Goal: Task Accomplishment & Management: Use online tool/utility

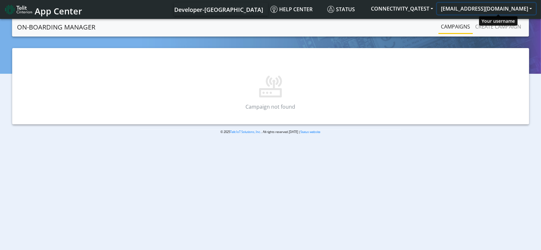
click at [508, 9] on button "[EMAIL_ADDRESS][DOMAIN_NAME]" at bounding box center [486, 9] width 99 height 12
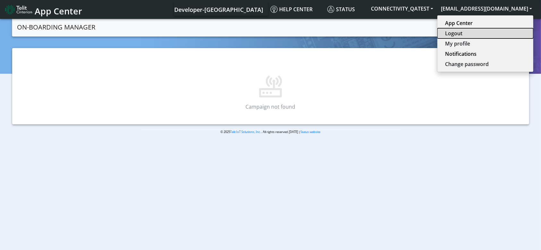
click at [482, 30] on button "Logout" at bounding box center [486, 33] width 96 height 10
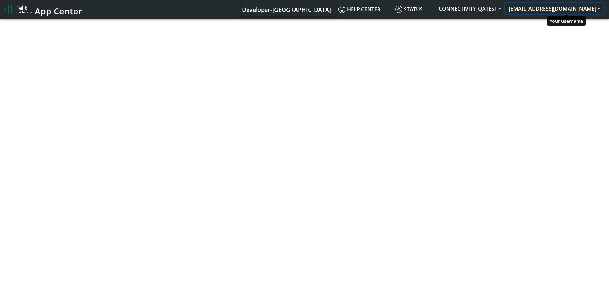
click at [561, 11] on button "[EMAIL_ADDRESS][DOMAIN_NAME]" at bounding box center [554, 9] width 99 height 12
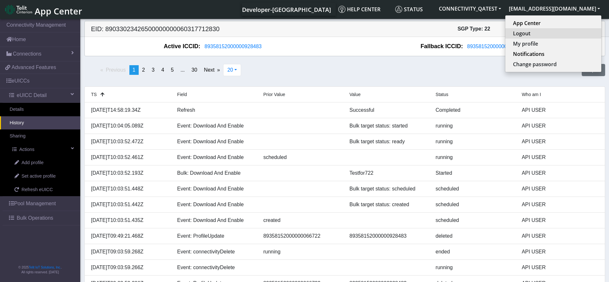
click at [549, 32] on button "Logout" at bounding box center [553, 33] width 96 height 10
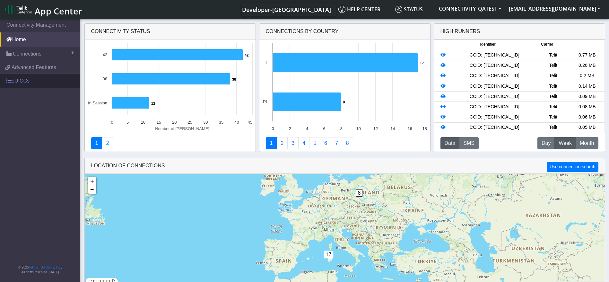
click at [14, 77] on link "eUICCs" at bounding box center [40, 81] width 80 height 14
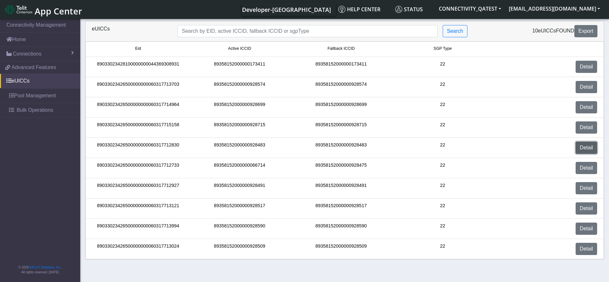
click at [591, 146] on link "Detail" at bounding box center [587, 148] width 22 height 12
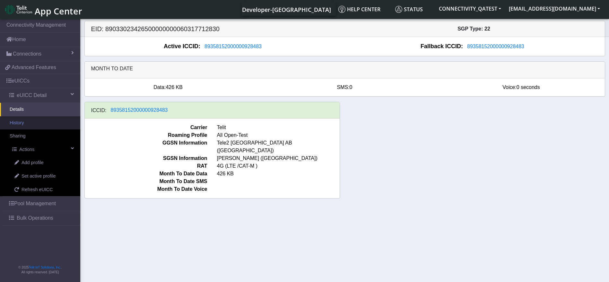
click at [40, 122] on link "History" at bounding box center [40, 122] width 80 height 13
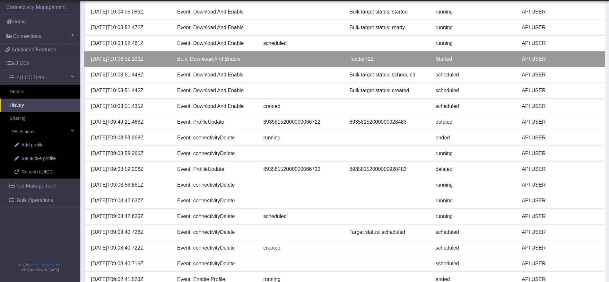
scroll to position [143, 0]
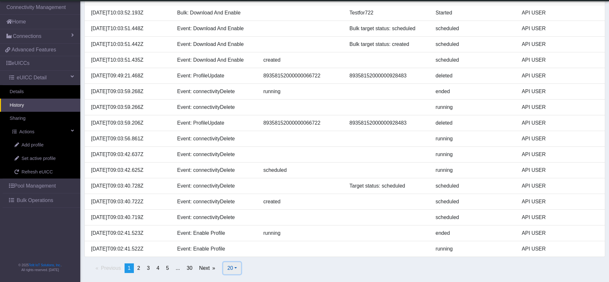
click at [231, 267] on span "20" at bounding box center [230, 267] width 6 height 5
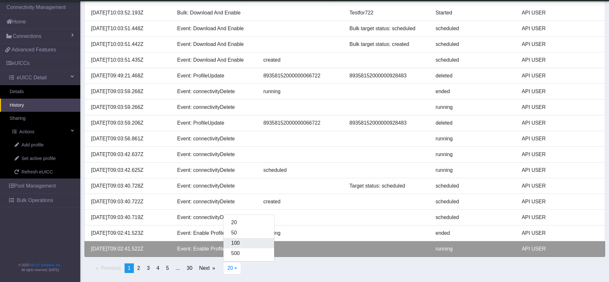
click at [240, 245] on button "100" at bounding box center [248, 243] width 51 height 10
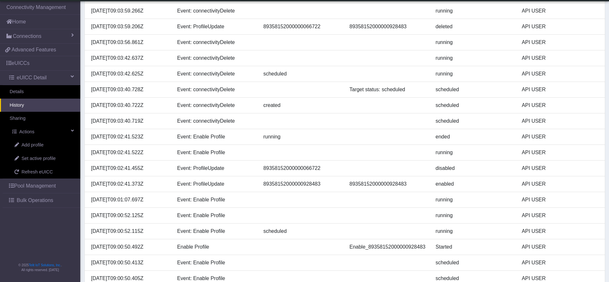
scroll to position [0, 0]
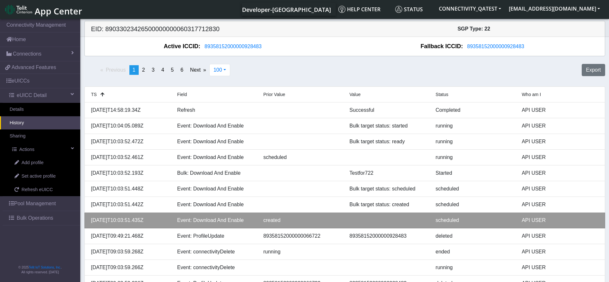
click at [143, 219] on div "2025-09-22T10:03:51.435Z" at bounding box center [129, 220] width 86 height 8
click at [143, 219] on div "[DATE]T10:03:51.435Z" at bounding box center [129, 220] width 86 height 8
copy div "[DATE]T10:03:51.435Z"
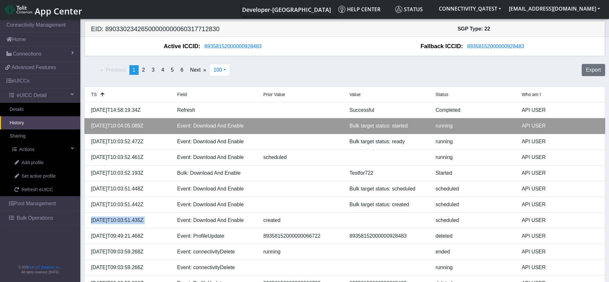
drag, startPoint x: 161, startPoint y: 124, endPoint x: 87, endPoint y: 124, distance: 74.2
click at [87, 124] on div "[DATE]T10:04:05.089Z" at bounding box center [129, 126] width 86 height 8
copy div "[DATE]T10:04:05.089Z"
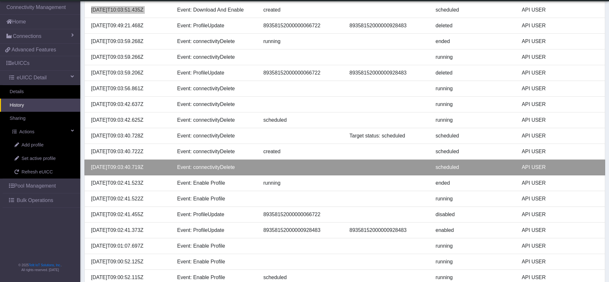
scroll to position [433, 0]
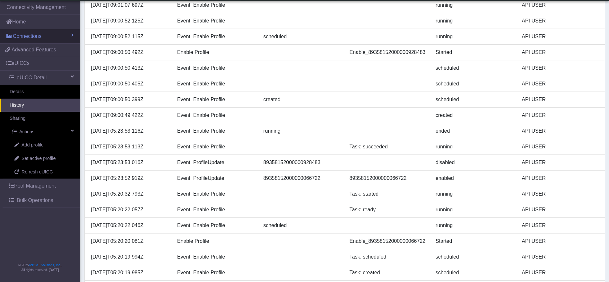
click at [40, 31] on link "Connections" at bounding box center [40, 36] width 80 height 14
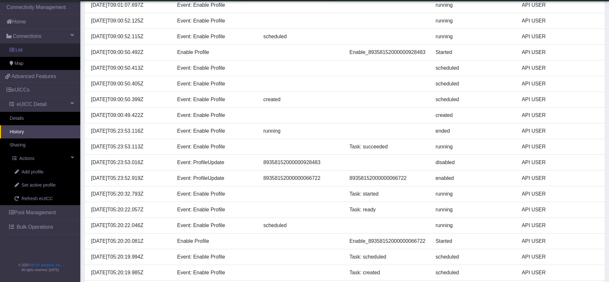
click at [33, 48] on link "List" at bounding box center [40, 49] width 80 height 13
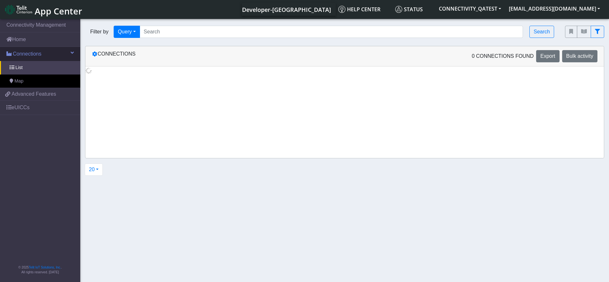
click at [35, 51] on span "Connections" at bounding box center [27, 54] width 29 height 8
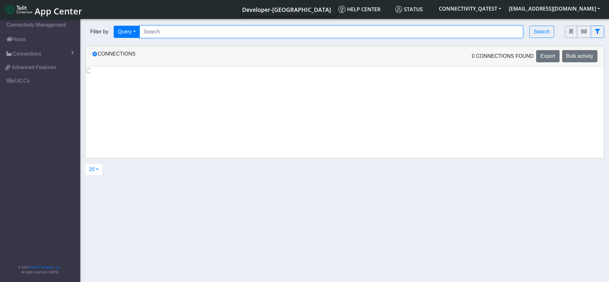
click at [200, 35] on input "Search..." at bounding box center [332, 32] width 384 height 12
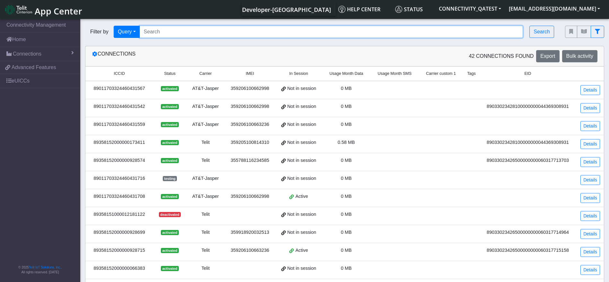
paste input "89358152000000066714"
type input "89358152000000066714"
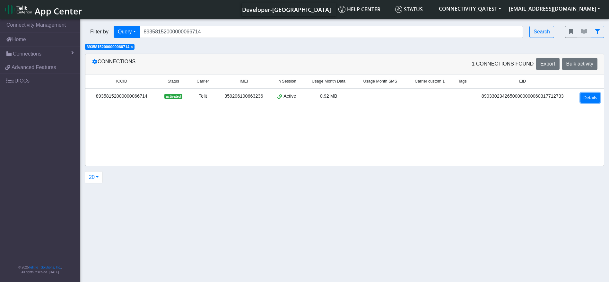
click at [585, 96] on link "Details" at bounding box center [590, 98] width 20 height 10
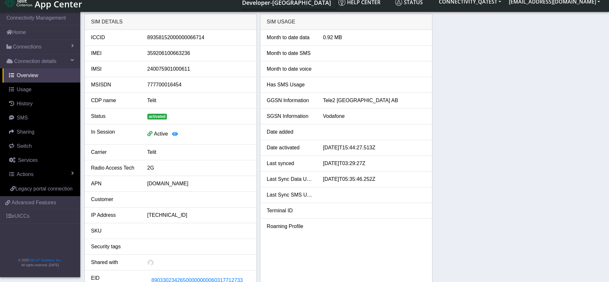
scroll to position [144, 0]
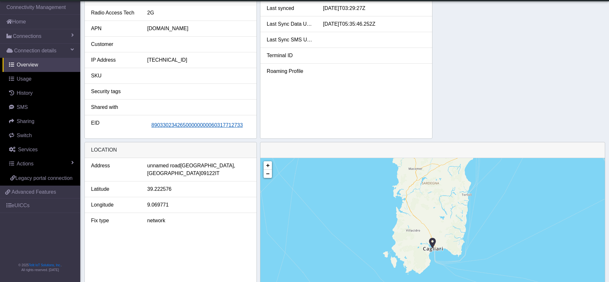
click at [203, 128] on span "89033023426500000000060317712733" at bounding box center [198, 124] width 92 height 5
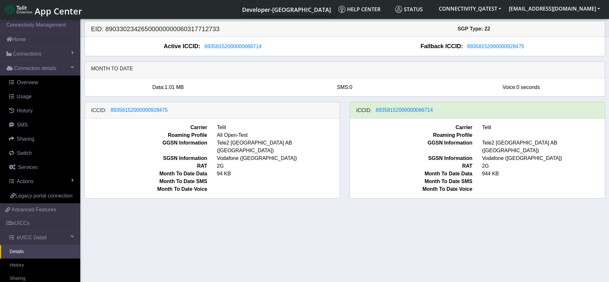
click at [201, 30] on h5 "EID: 89033023426500000000060317712733" at bounding box center [215, 29] width 258 height 8
copy h5 "89033023426500000000060317712733"
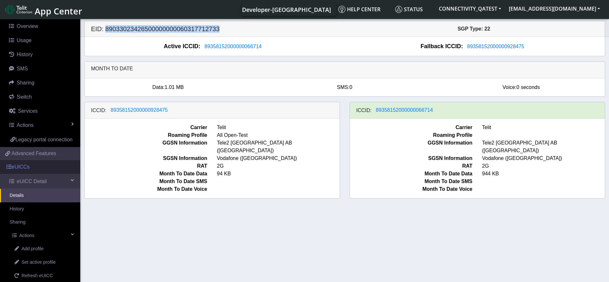
scroll to position [116, 0]
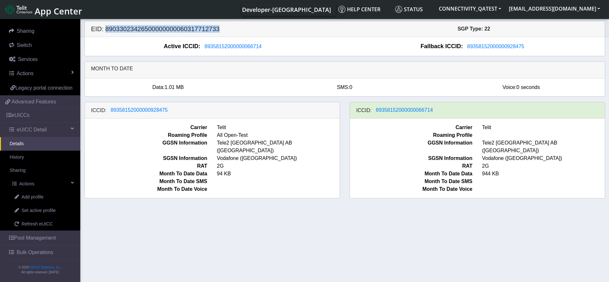
click at [196, 33] on h5 "EID: 89033023426500000000060317712733" at bounding box center [215, 29] width 258 height 8
click at [34, 209] on span "Set active profile" at bounding box center [39, 210] width 34 height 7
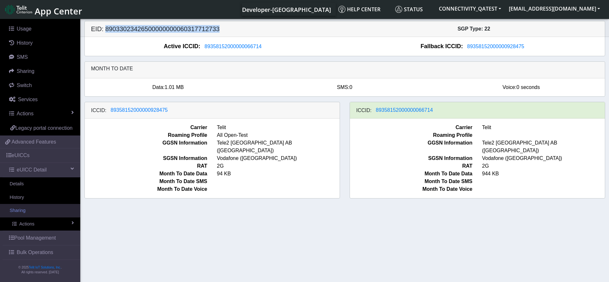
scroll to position [75, 0]
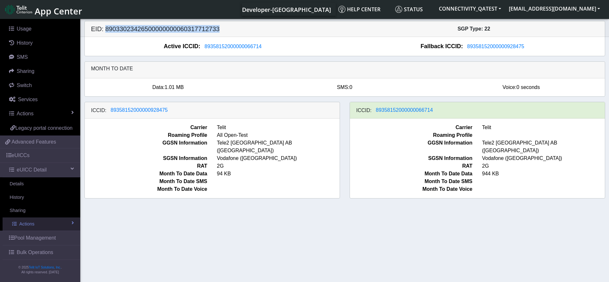
click at [60, 225] on link "Actions" at bounding box center [42, 223] width 78 height 13
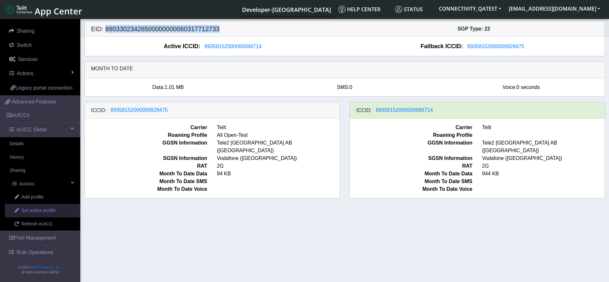
click at [42, 211] on span "Set active profile" at bounding box center [39, 210] width 34 height 7
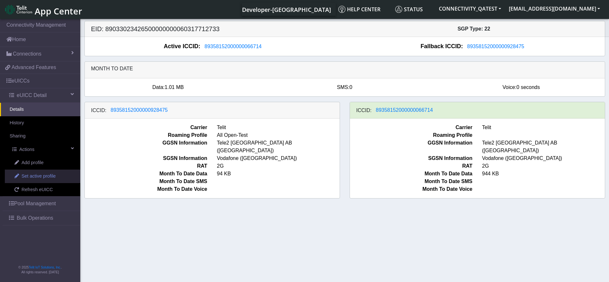
click at [44, 175] on span "Set active profile" at bounding box center [39, 176] width 34 height 7
select select
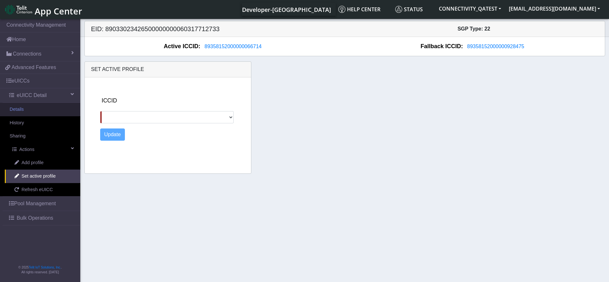
click at [49, 110] on link "Details" at bounding box center [40, 109] width 80 height 13
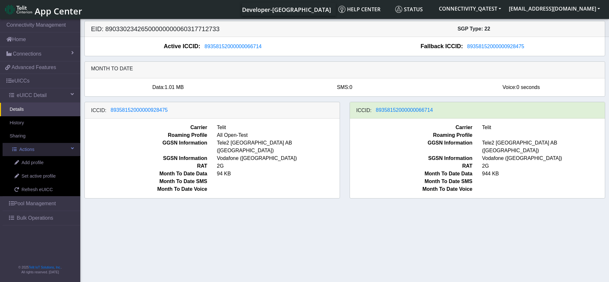
click at [46, 147] on link "Actions" at bounding box center [42, 149] width 78 height 13
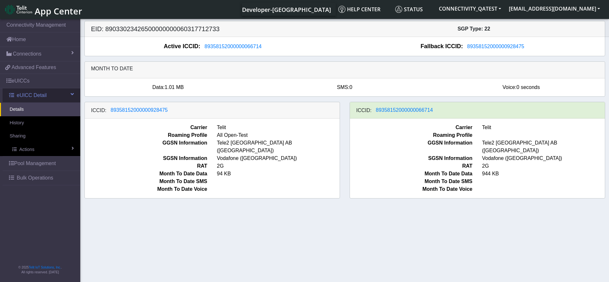
click at [47, 91] on link "eUICC Detail" at bounding box center [42, 95] width 78 height 14
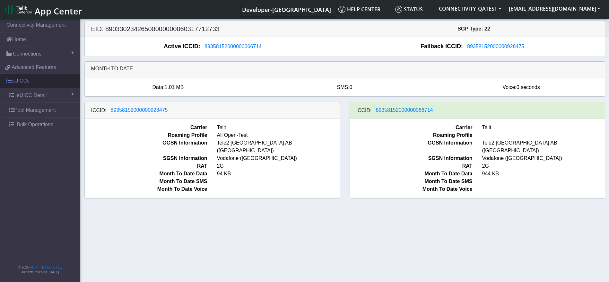
click at [39, 79] on link "eUICCs" at bounding box center [40, 81] width 80 height 14
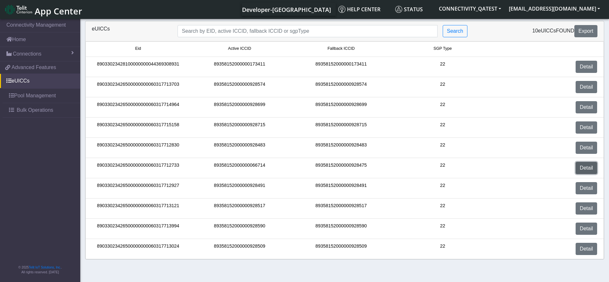
click at [589, 166] on link "Detail" at bounding box center [587, 168] width 22 height 12
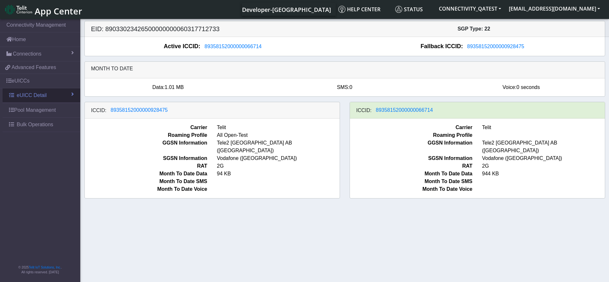
click at [48, 94] on link "eUICC Detail" at bounding box center [42, 95] width 78 height 14
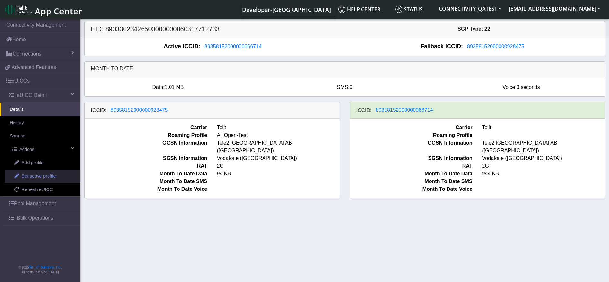
click at [46, 176] on span "Set active profile" at bounding box center [39, 176] width 34 height 7
select select
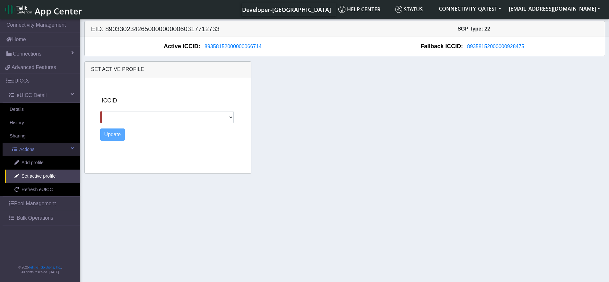
click at [66, 149] on link "Actions" at bounding box center [42, 149] width 78 height 13
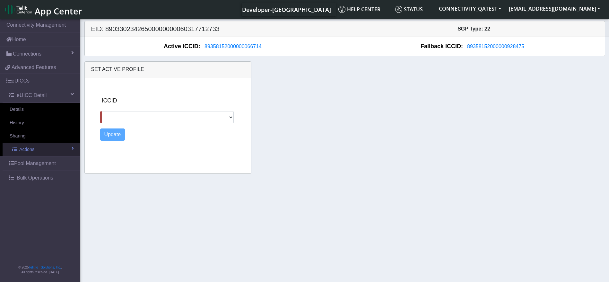
click at [66, 149] on link "Actions" at bounding box center [42, 149] width 78 height 13
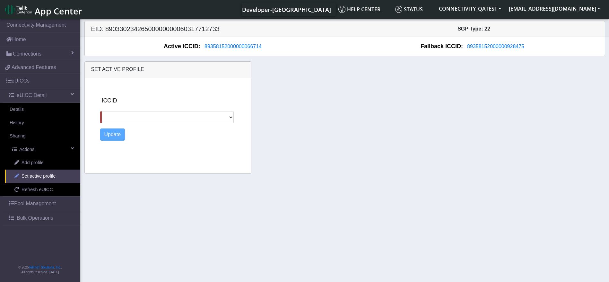
click at [55, 172] on link "Set active profile" at bounding box center [42, 176] width 75 height 13
click at [576, 4] on button "[EMAIL_ADDRESS][DOMAIN_NAME]" at bounding box center [554, 9] width 99 height 12
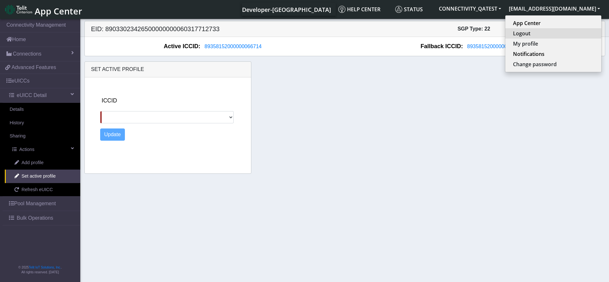
click at [555, 33] on button "Logout" at bounding box center [553, 33] width 96 height 10
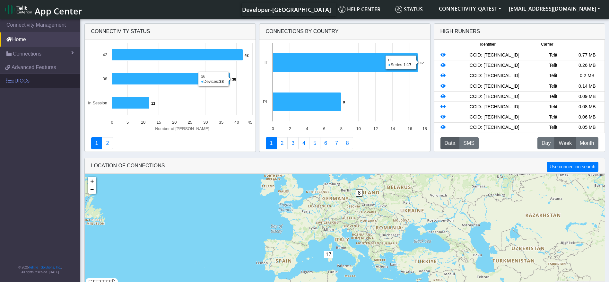
click at [14, 77] on link "eUICCs" at bounding box center [40, 81] width 80 height 14
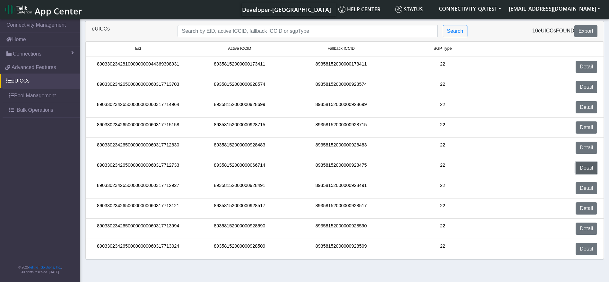
click at [590, 166] on link "Detail" at bounding box center [587, 168] width 22 height 12
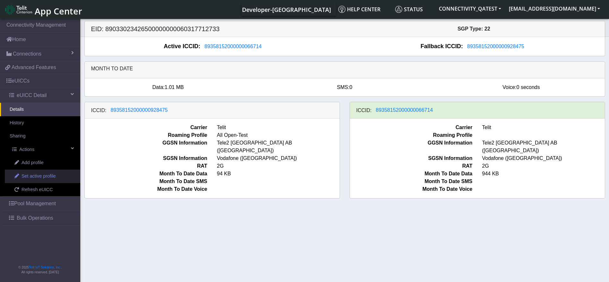
click at [36, 174] on span "Set active profile" at bounding box center [39, 176] width 34 height 7
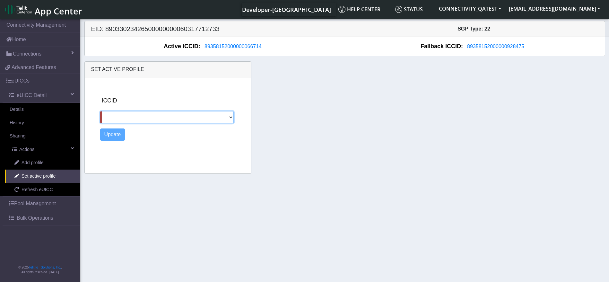
click at [189, 114] on select "89358152000000928475" at bounding box center [167, 117] width 134 height 12
select select "89358152000000928475"
click at [100, 111] on select "89358152000000928475" at bounding box center [167, 117] width 134 height 12
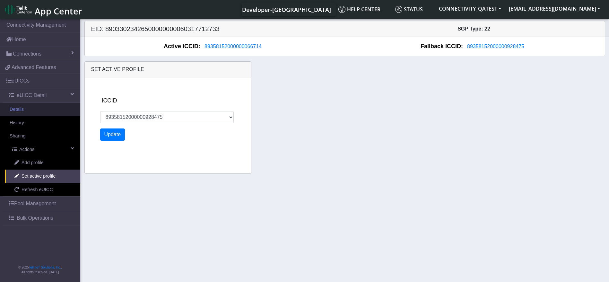
click at [39, 109] on link "Details" at bounding box center [40, 109] width 80 height 13
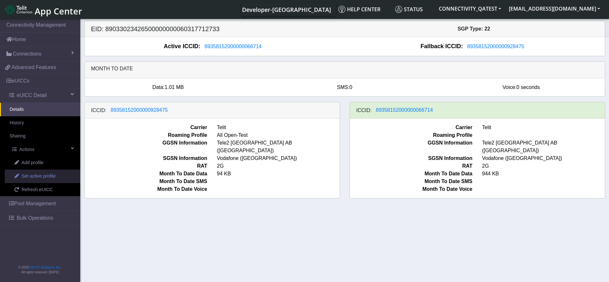
click at [33, 176] on span "Set active profile" at bounding box center [39, 176] width 34 height 7
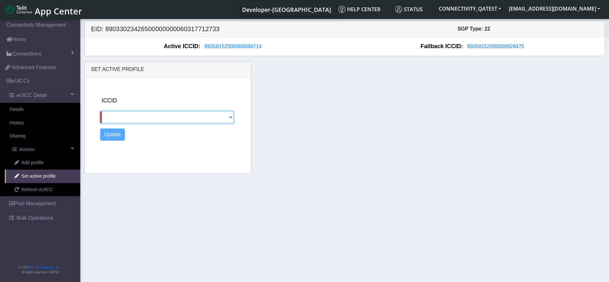
click at [126, 115] on select "89358152000000928475" at bounding box center [167, 117] width 134 height 12
select select "89358152000000928475"
click at [100, 111] on select "89358152000000928475" at bounding box center [167, 117] width 134 height 12
click at [123, 134] on button "Update" at bounding box center [112, 134] width 25 height 12
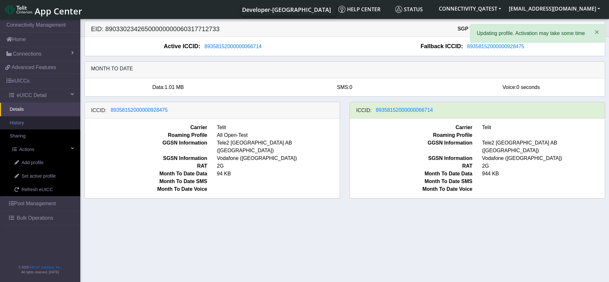
click at [32, 125] on link "History" at bounding box center [40, 122] width 80 height 13
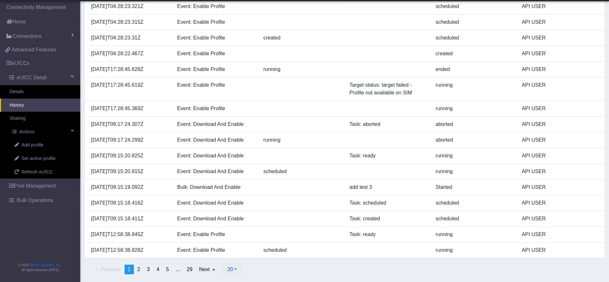
scroll to position [150, 0]
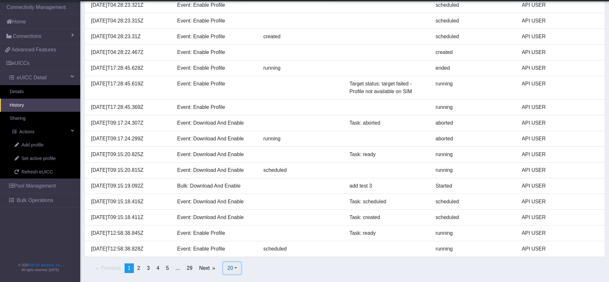
click at [231, 271] on span "20" at bounding box center [230, 267] width 6 height 5
click at [236, 243] on button "100" at bounding box center [248, 243] width 51 height 10
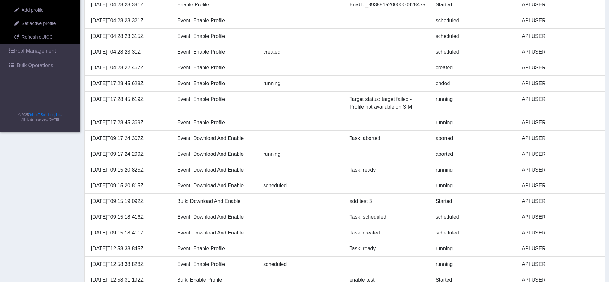
scroll to position [0, 0]
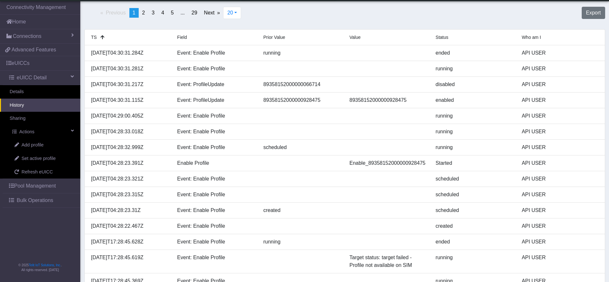
scroll to position [38, 0]
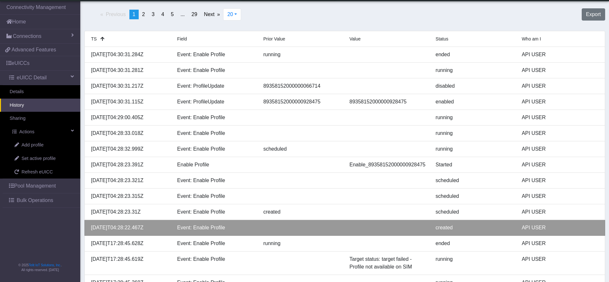
drag, startPoint x: 152, startPoint y: 226, endPoint x: 86, endPoint y: 229, distance: 65.9
click at [86, 229] on div "2025-09-23T04:28:22.467Z" at bounding box center [129, 228] width 86 height 8
copy div "2025-09-23T04:28:22.467Z"
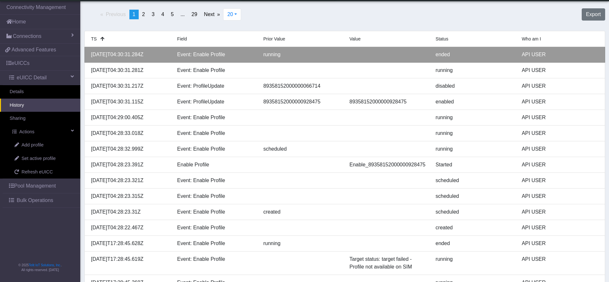
click at [140, 52] on div "2025-09-23T04:30:31.284Z" at bounding box center [129, 55] width 86 height 8
copy div "2025-09-23T04:30:31.284Z"
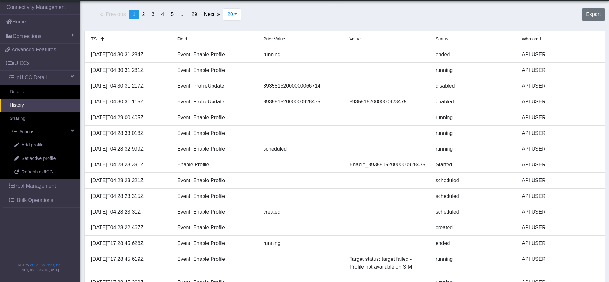
click at [152, 38] on div "TS" at bounding box center [129, 39] width 86 height 8
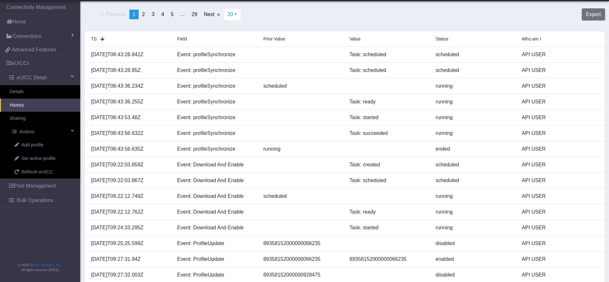
click at [153, 39] on div "TS" at bounding box center [129, 39] width 86 height 8
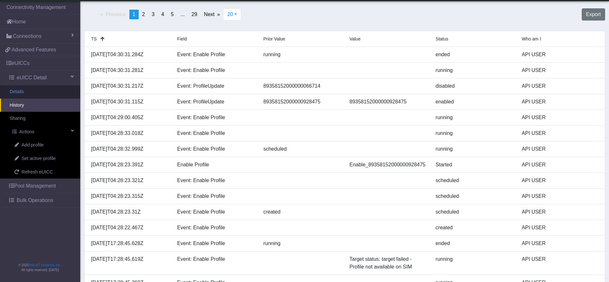
click at [37, 89] on link "Details" at bounding box center [40, 91] width 80 height 13
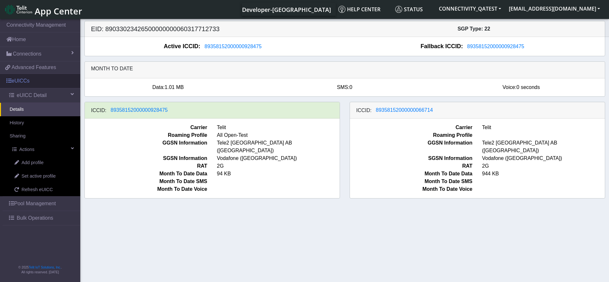
click at [35, 80] on link "eUICCs" at bounding box center [40, 81] width 80 height 14
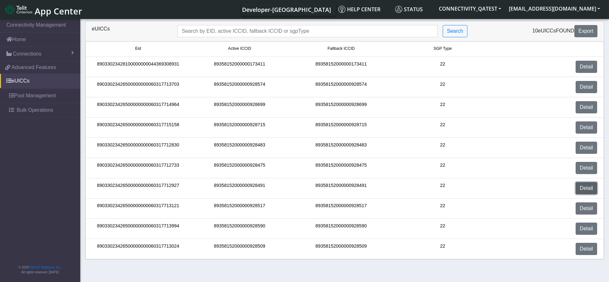
click at [580, 188] on link "Detail" at bounding box center [587, 188] width 22 height 12
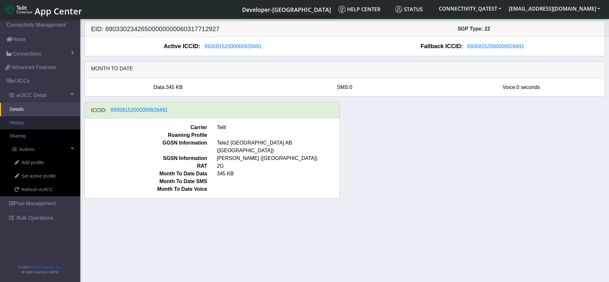
click at [29, 124] on link "History" at bounding box center [40, 122] width 80 height 13
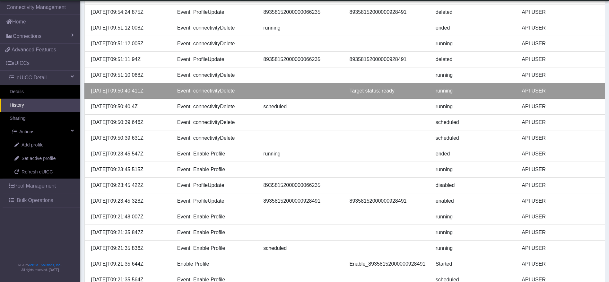
scroll to position [143, 0]
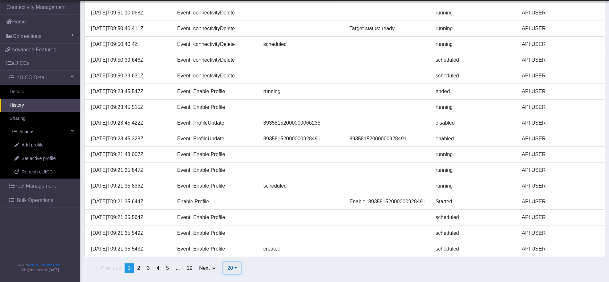
click at [235, 268] on button "20" at bounding box center [232, 268] width 18 height 12
click at [240, 244] on button "100" at bounding box center [248, 243] width 51 height 10
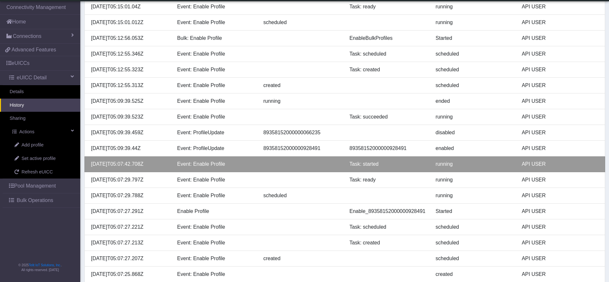
scroll to position [480, 0]
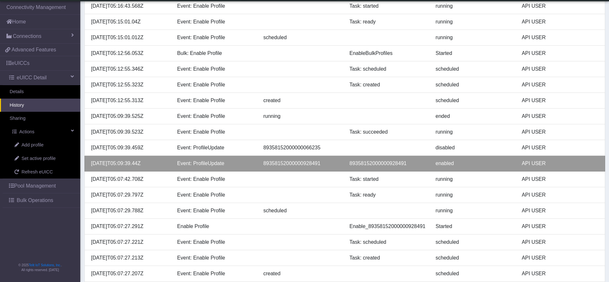
click at [377, 166] on div "89358152000000928491" at bounding box center [388, 164] width 86 height 8
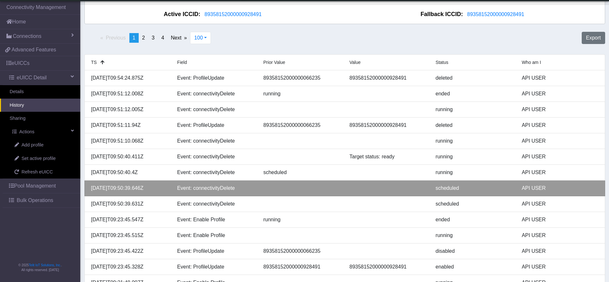
scroll to position [0, 0]
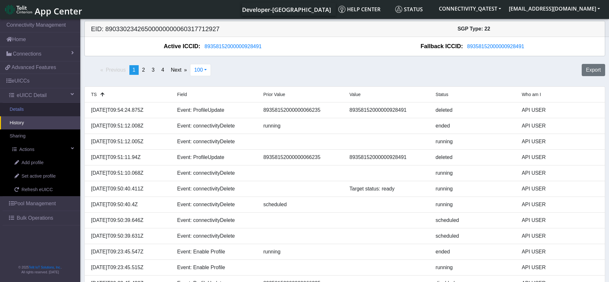
click at [34, 103] on link "Details" at bounding box center [40, 109] width 80 height 13
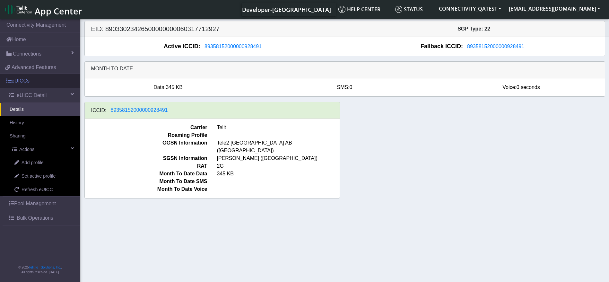
click at [38, 82] on link "eUICCs" at bounding box center [40, 81] width 80 height 14
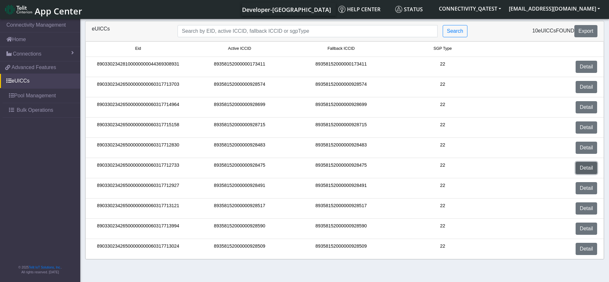
click at [588, 169] on link "Detail" at bounding box center [587, 168] width 22 height 12
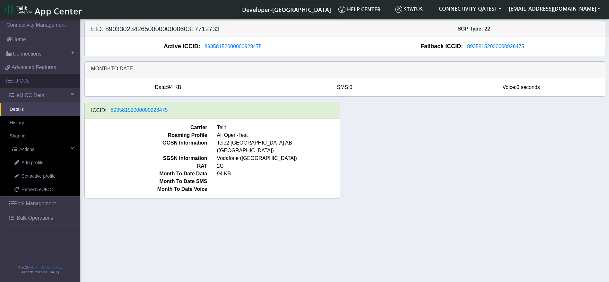
click at [33, 83] on link "eUICCs" at bounding box center [40, 81] width 80 height 14
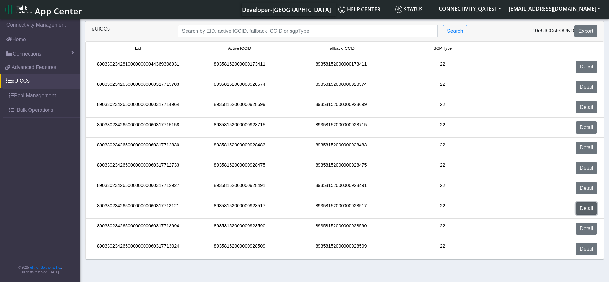
click at [592, 206] on link "Detail" at bounding box center [587, 208] width 22 height 12
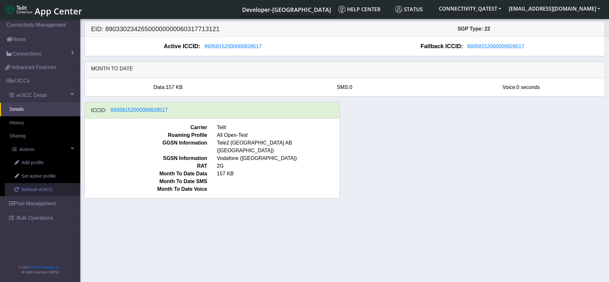
click at [40, 187] on span "Refresh eUICC" at bounding box center [37, 189] width 31 height 7
click at [39, 174] on span "Set active profile" at bounding box center [39, 176] width 34 height 7
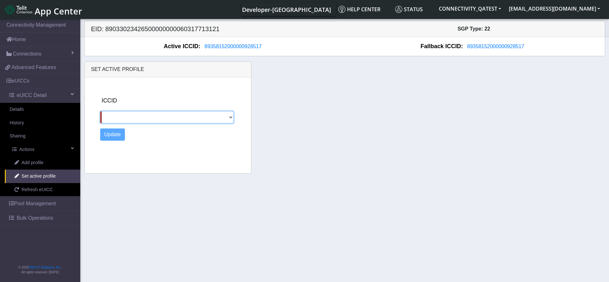
click at [171, 113] on select at bounding box center [167, 117] width 134 height 12
click at [168, 119] on select at bounding box center [167, 117] width 134 height 12
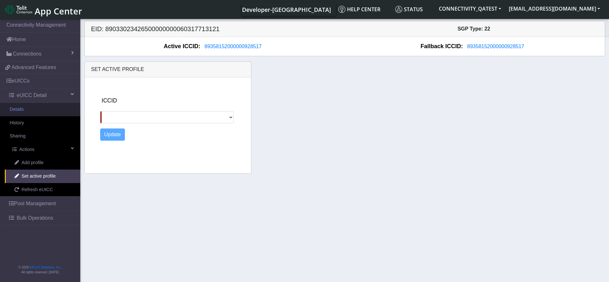
click at [19, 108] on link "Details" at bounding box center [40, 109] width 80 height 13
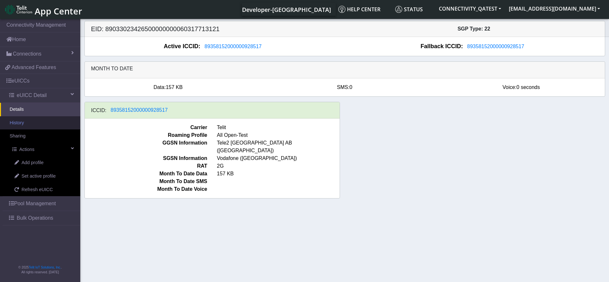
click at [53, 123] on link "History" at bounding box center [40, 122] width 80 height 13
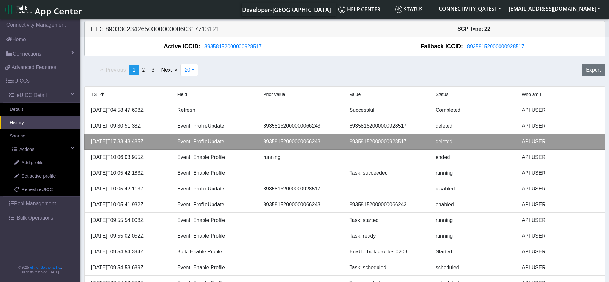
click at [298, 144] on div "89358152000000066243" at bounding box center [301, 142] width 86 height 8
copy div "89358152000000066243"
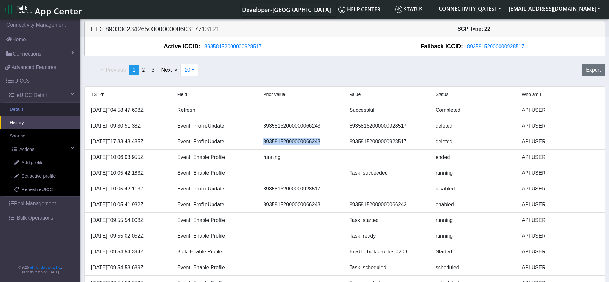
click at [31, 104] on link "Details" at bounding box center [40, 109] width 80 height 13
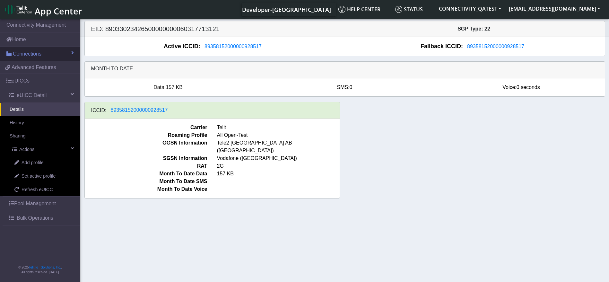
click at [35, 50] on span "Connections" at bounding box center [27, 54] width 29 height 8
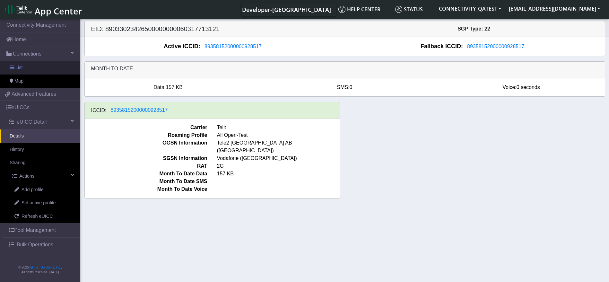
click at [36, 68] on link "List" at bounding box center [40, 67] width 80 height 13
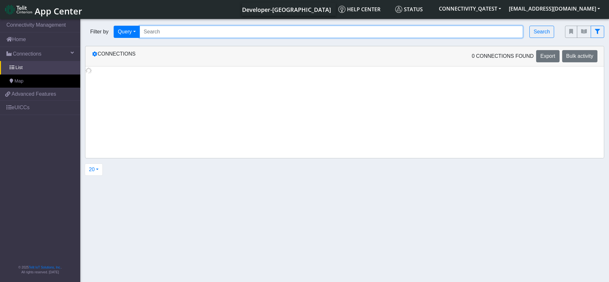
click at [172, 30] on input "Search..." at bounding box center [332, 32] width 384 height 12
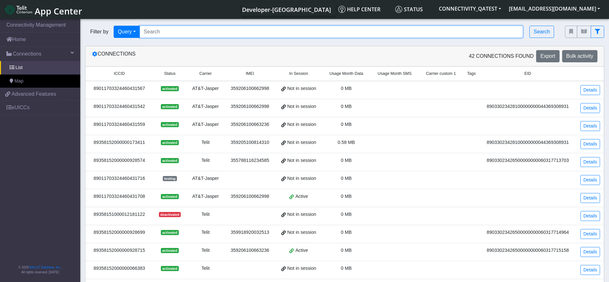
paste input "89358152000000066243"
type input "89358152000000066243"
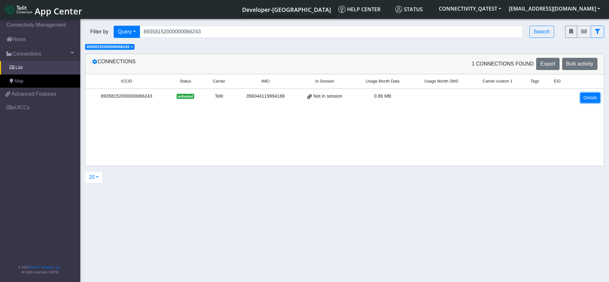
click at [598, 100] on link "Details" at bounding box center [590, 98] width 20 height 10
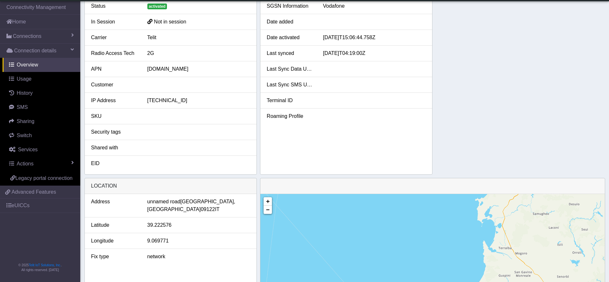
scroll to position [12, 0]
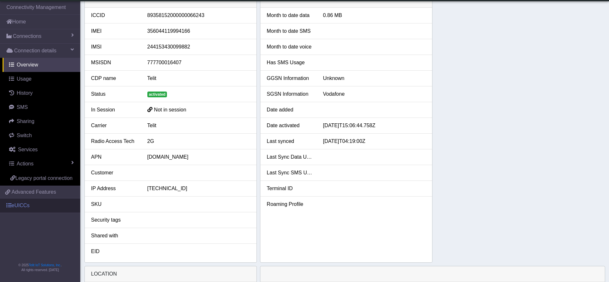
click at [31, 209] on link "eUICCs" at bounding box center [40, 205] width 80 height 14
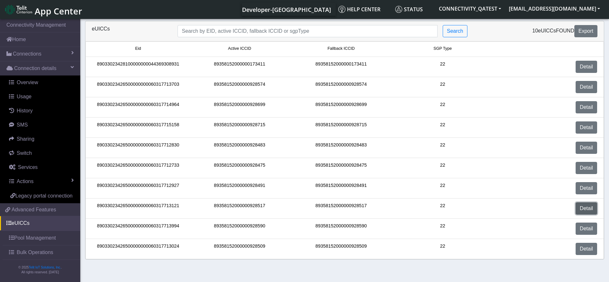
click at [580, 206] on link "Detail" at bounding box center [587, 208] width 22 height 12
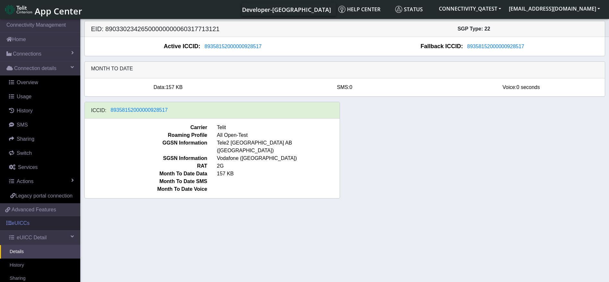
scroll to position [116, 0]
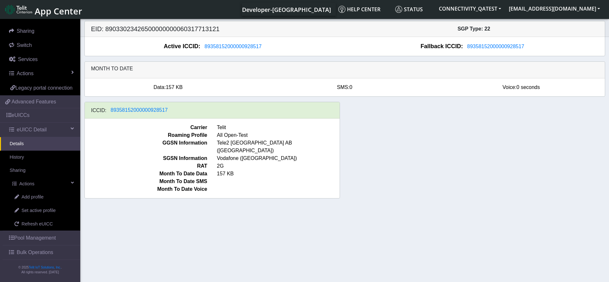
click at [175, 32] on h5 "EID: 89033023426500000000060317713121" at bounding box center [215, 29] width 258 height 8
click at [177, 32] on h5 "EID: 89033023426500000000060317713121" at bounding box center [215, 29] width 258 height 8
copy h5 "89033023426500000000060317713121"
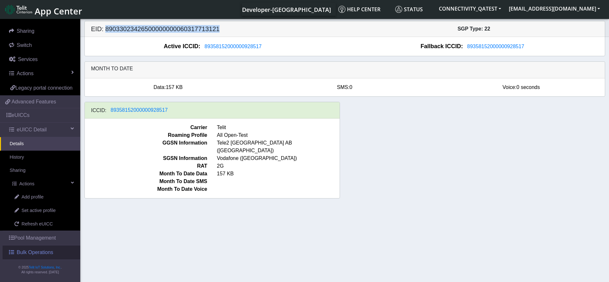
click at [34, 252] on span "Bulk Operations" at bounding box center [35, 253] width 37 height 8
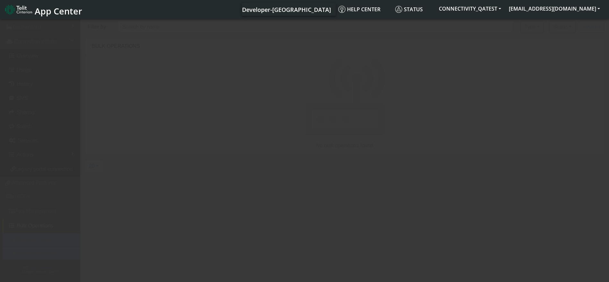
scroll to position [34, 0]
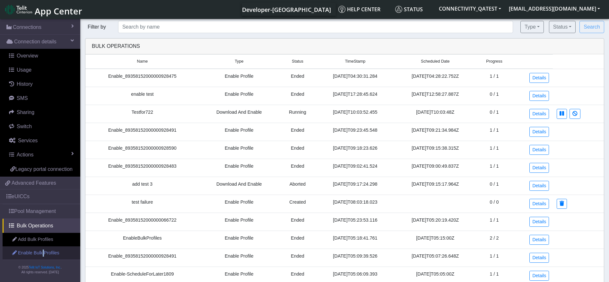
click at [42, 251] on link "Enable Bulk Profiles" at bounding box center [42, 252] width 78 height 13
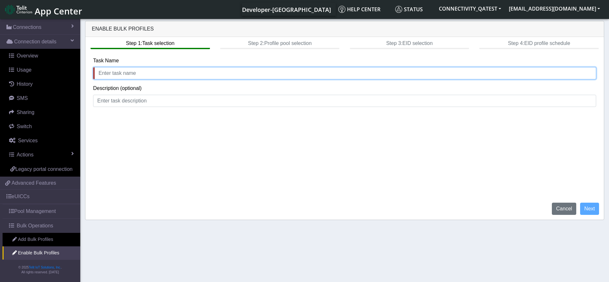
click at [163, 74] on input "text" at bounding box center [344, 73] width 503 height 12
type input "EnableProfile"
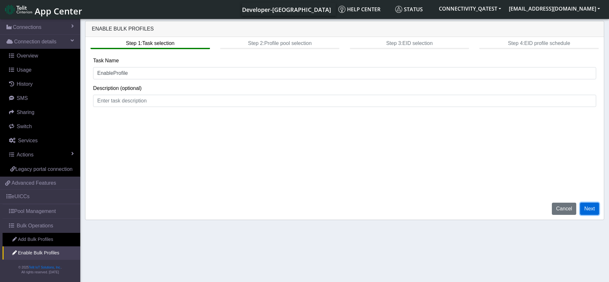
click at [591, 205] on button "Next" at bounding box center [589, 209] width 19 height 12
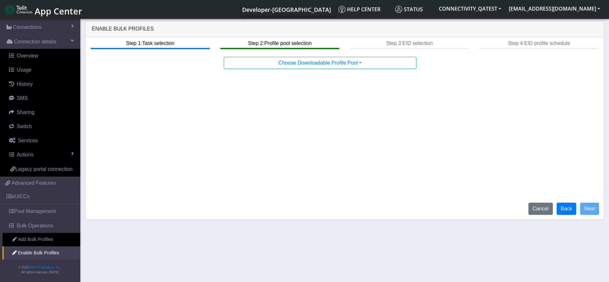
click at [343, 51] on div "Step 1: Task selection Step 2: Profile pool selection Step 3: EID selection Ste…" at bounding box center [344, 128] width 519 height 183
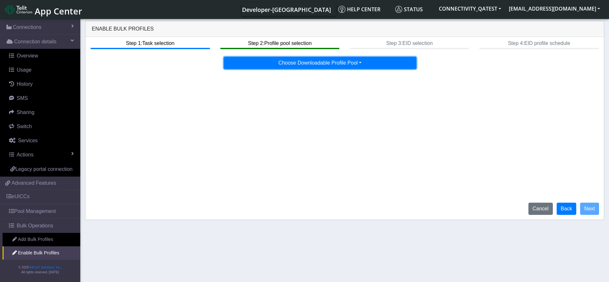
click at [343, 60] on button "Choose Downloadable Profile Pool" at bounding box center [320, 63] width 193 height 12
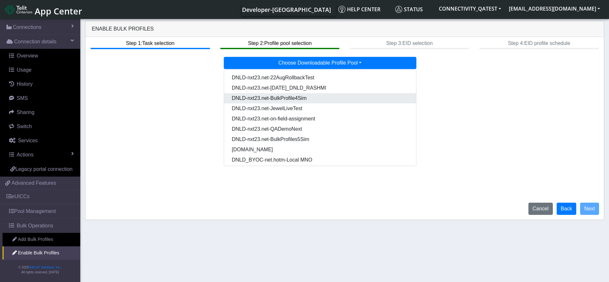
click at [315, 98] on Pool6057561e-b2e2-46a9-9600-507ad14697ec-dropdown "DNLD-nxt23.net-BulkProfile4Sim" at bounding box center [320, 98] width 192 height 10
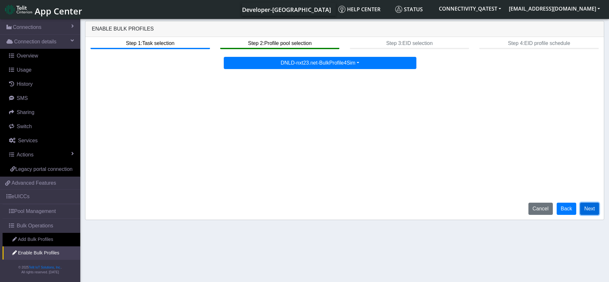
click at [589, 207] on button "Next" at bounding box center [589, 209] width 19 height 12
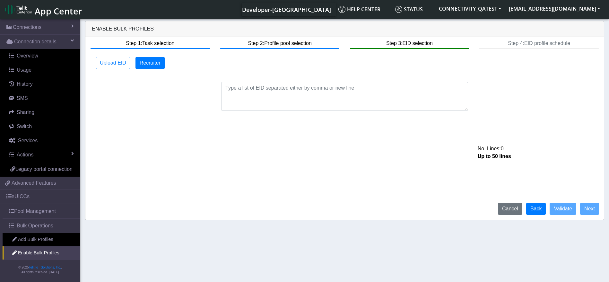
click at [294, 80] on div "No. Lines: 0 Up to 50 lines" at bounding box center [344, 92] width 513 height 37
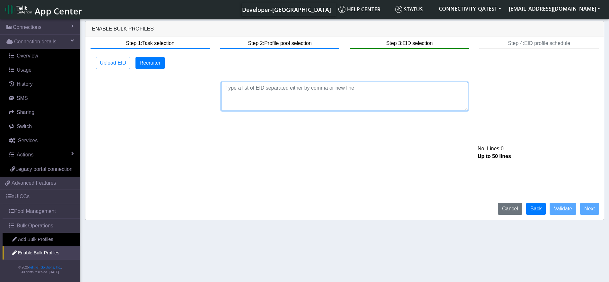
click at [284, 96] on textarea at bounding box center [344, 96] width 247 height 29
paste textarea "89033023426500000000060317713121"
type textarea "89033023426500000000060317713121"
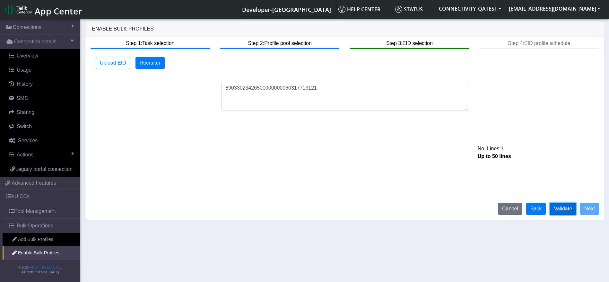
click at [561, 206] on button "Validate" at bounding box center [563, 209] width 27 height 12
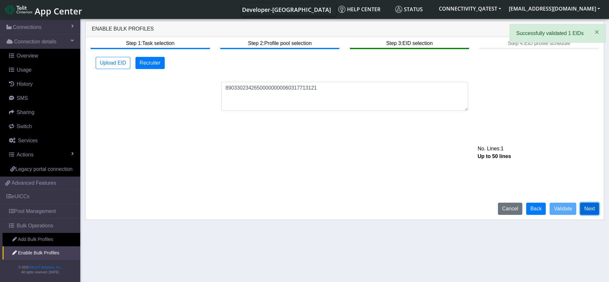
click at [595, 210] on button "Next" at bounding box center [589, 209] width 19 height 12
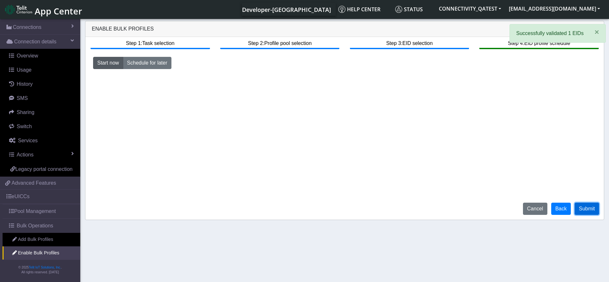
click at [588, 208] on button "Submit" at bounding box center [587, 209] width 24 height 12
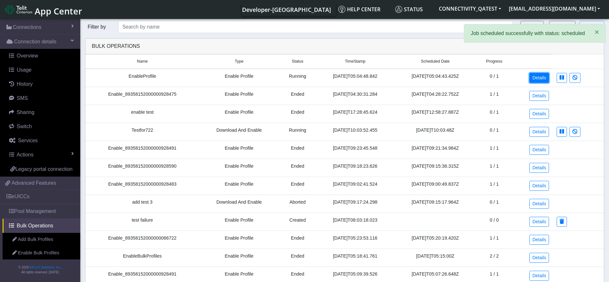
click at [536, 79] on link "Details" at bounding box center [539, 78] width 20 height 10
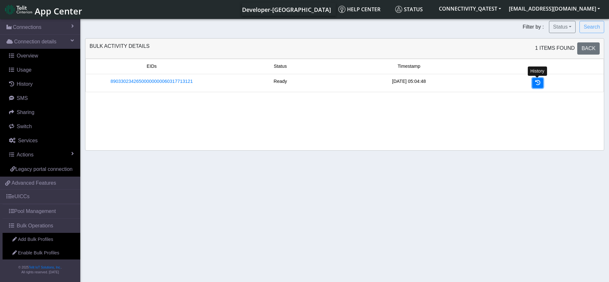
click at [537, 83] on icon at bounding box center [537, 82] width 5 height 5
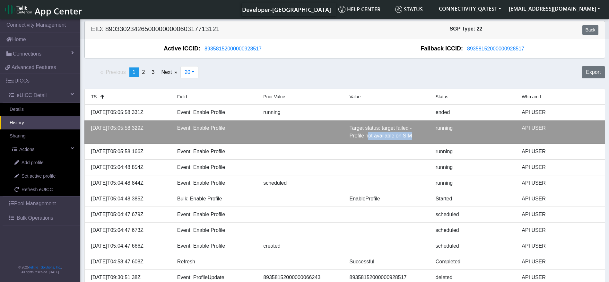
drag, startPoint x: 369, startPoint y: 140, endPoint x: 424, endPoint y: 138, distance: 55.9
click at [424, 138] on li "2025-09-23T05:05:58.329Z Event: Enable Profile Target status: target failed - P…" at bounding box center [344, 131] width 521 height 23
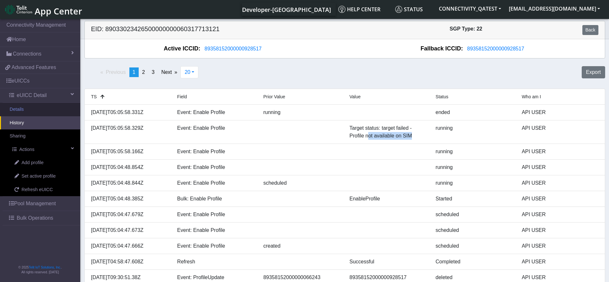
click at [20, 109] on link "Details" at bounding box center [40, 109] width 80 height 13
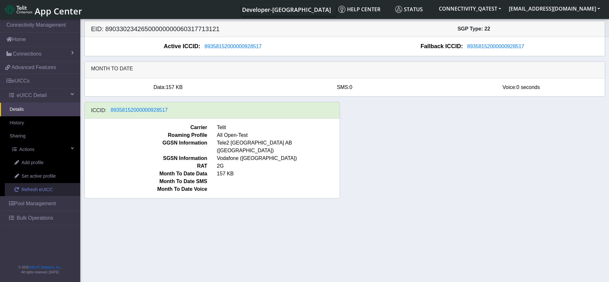
click at [39, 187] on span "Refresh eUICC" at bounding box center [37, 189] width 31 height 7
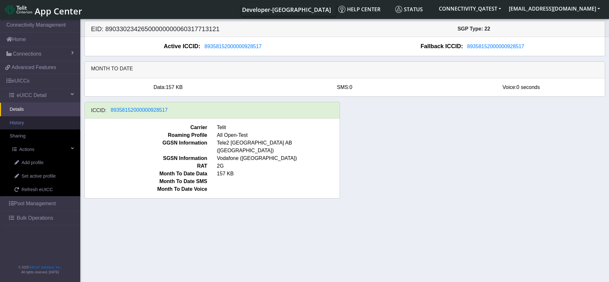
click at [35, 125] on link "History" at bounding box center [40, 122] width 80 height 13
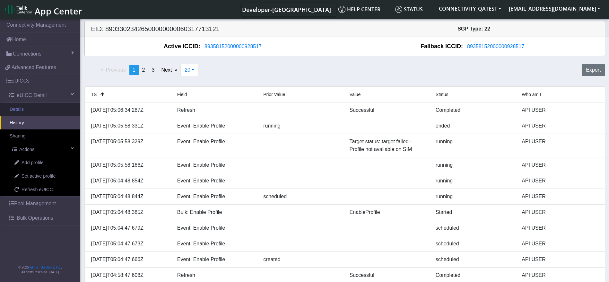
click at [20, 110] on link "Details" at bounding box center [40, 109] width 80 height 13
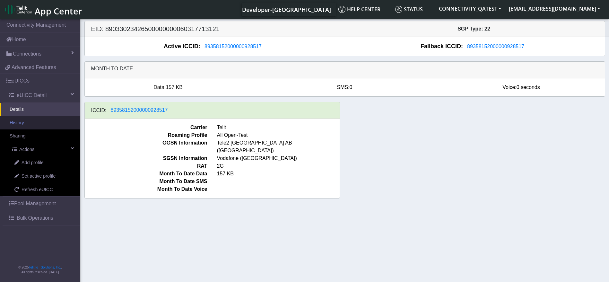
click at [35, 127] on link "History" at bounding box center [40, 122] width 80 height 13
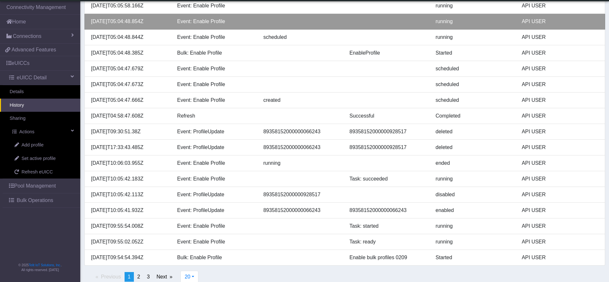
scroll to position [150, 0]
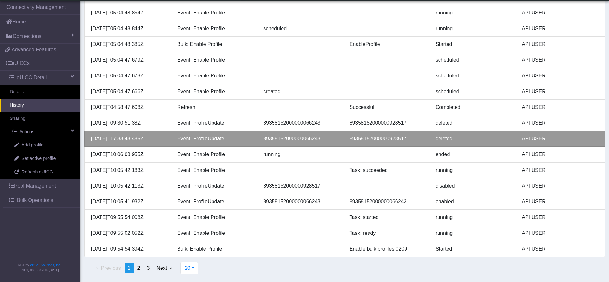
click at [303, 137] on div "89358152000000066243" at bounding box center [301, 139] width 86 height 8
copy div "89358152000000066243"
